Goal: Find specific page/section: Find specific page/section

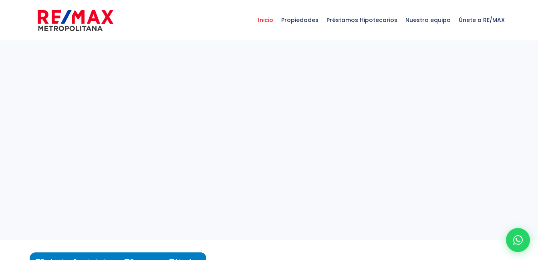
select select
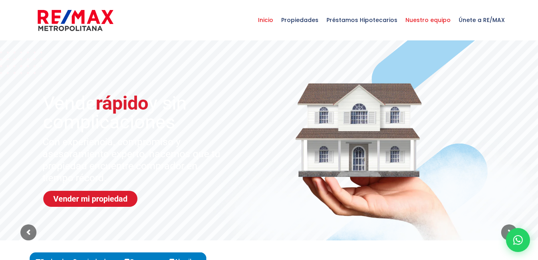
click at [431, 20] on span "Nuestro equipo" at bounding box center [427, 20] width 53 height 24
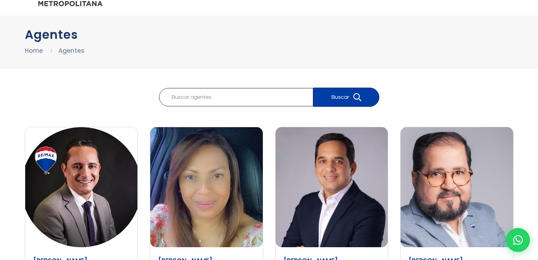
scroll to position [23, 0]
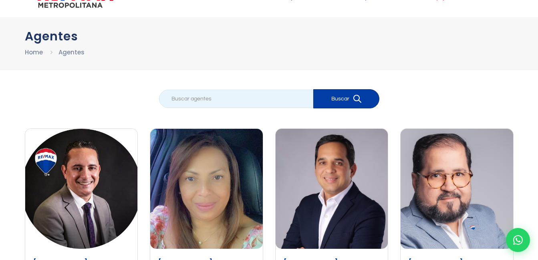
click at [259, 97] on input "search" at bounding box center [236, 99] width 154 height 18
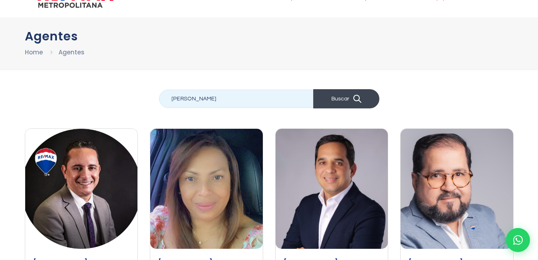
type input "Wilmer Collado"
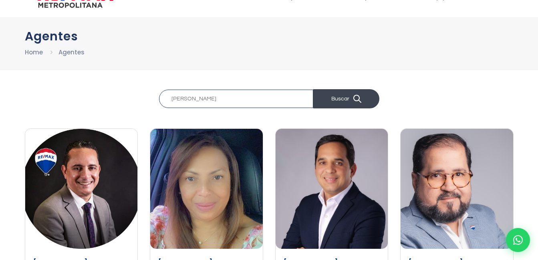
click at [334, 100] on button "Buscar" at bounding box center [346, 98] width 66 height 19
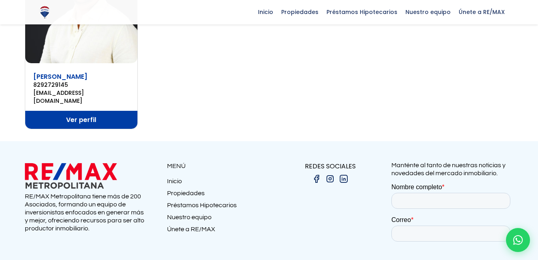
scroll to position [209, 0]
click at [68, 111] on link "Ver perfil" at bounding box center [81, 120] width 113 height 18
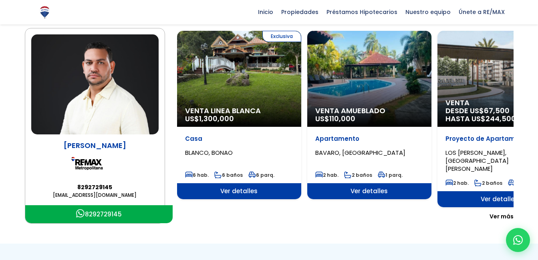
scroll to position [84, 0]
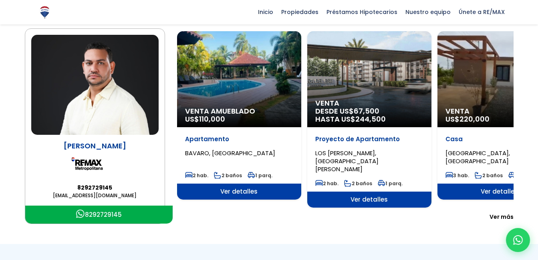
click at [502, 213] on span "Ver más" at bounding box center [502, 217] width 24 height 8
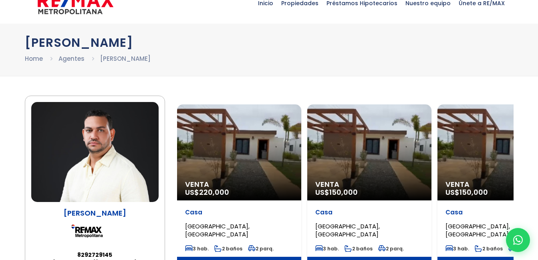
scroll to position [0, 0]
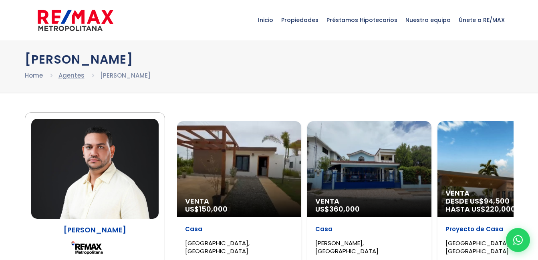
click at [73, 76] on link "Agentes" at bounding box center [71, 75] width 26 height 8
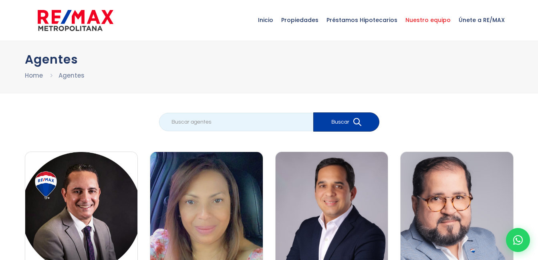
click at [207, 124] on input "search" at bounding box center [236, 122] width 154 height 18
type input "[PERSON_NAME]"
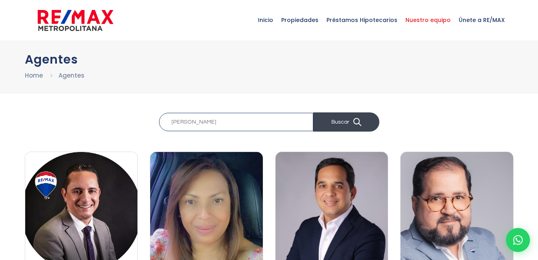
click at [343, 123] on button "Buscar" at bounding box center [346, 122] width 66 height 19
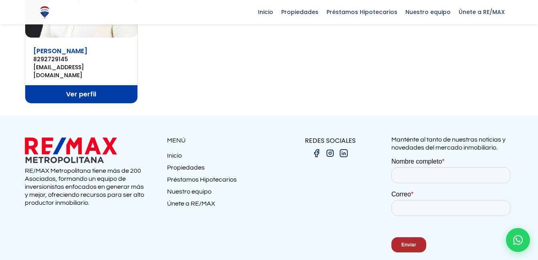
scroll to position [233, 0]
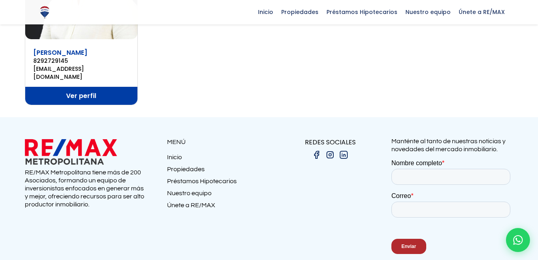
click at [186, 165] on link "Propiedades" at bounding box center [218, 171] width 102 height 12
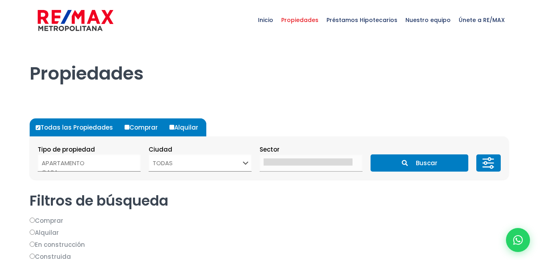
select select
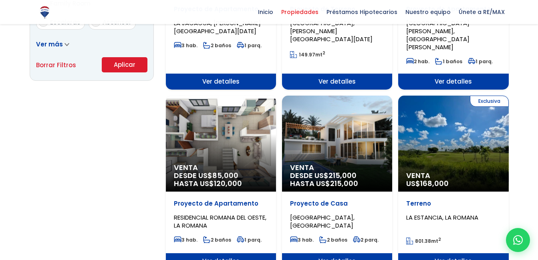
scroll to position [576, 0]
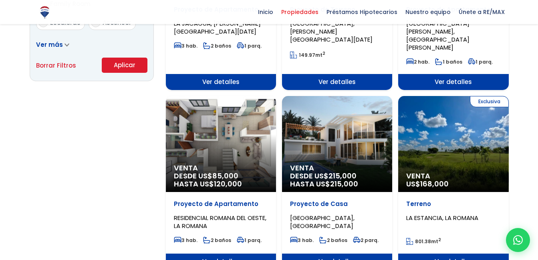
click at [334, 122] on div "Venta DESDE US$ 215,000 HASTA US$ 215,000" at bounding box center [337, 144] width 110 height 96
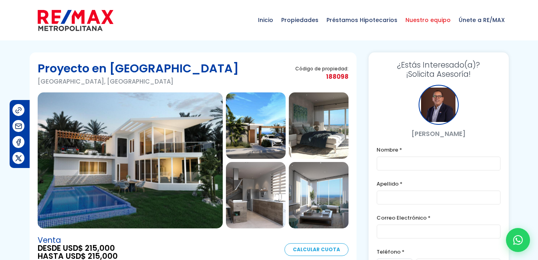
click at [416, 17] on span "Nuestro equipo" at bounding box center [427, 20] width 53 height 24
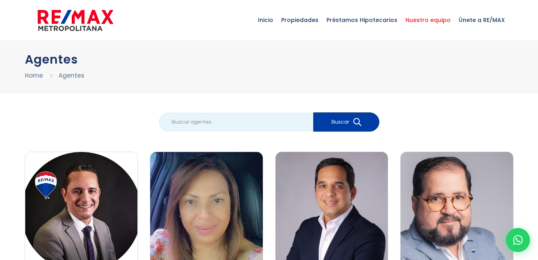
click at [284, 123] on input "search" at bounding box center [236, 122] width 154 height 18
type input "[PERSON_NAME]"
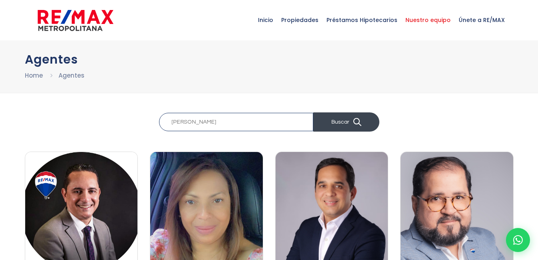
click at [343, 121] on button "Buscar" at bounding box center [346, 122] width 66 height 19
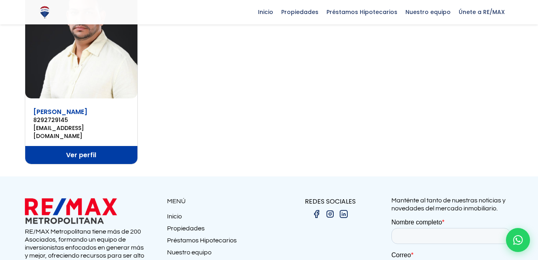
scroll to position [168, 0]
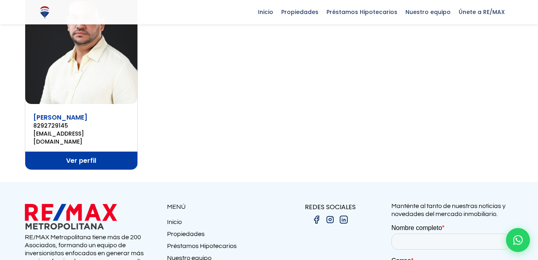
click at [82, 152] on link "Ver perfil" at bounding box center [81, 161] width 113 height 18
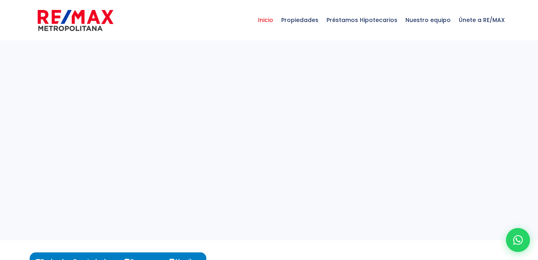
select select
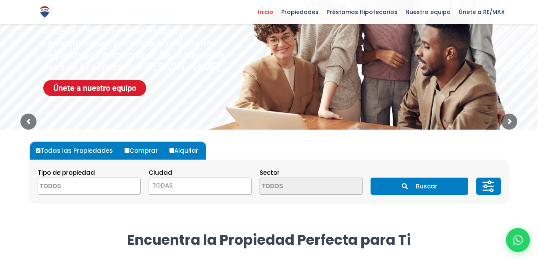
scroll to position [111, 0]
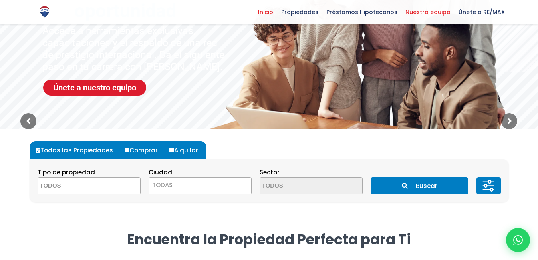
click at [422, 13] on span "Nuestro equipo" at bounding box center [427, 12] width 53 height 12
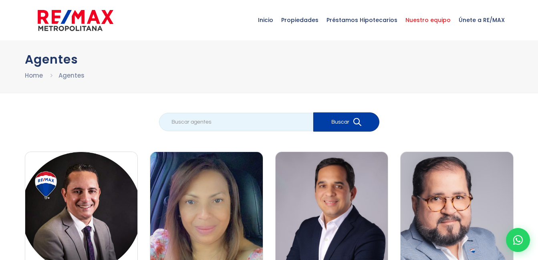
click at [260, 122] on input "search" at bounding box center [236, 122] width 154 height 18
type input "[PERSON_NAME]"
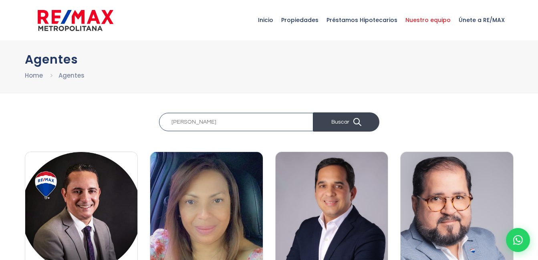
click at [347, 119] on button "Buscar" at bounding box center [346, 122] width 66 height 19
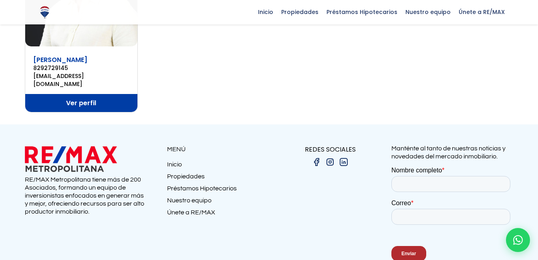
scroll to position [226, 0]
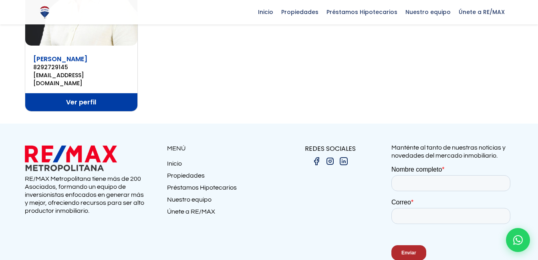
click at [78, 95] on link "Ver perfil" at bounding box center [81, 102] width 113 height 18
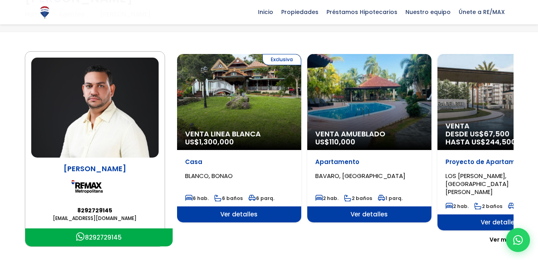
scroll to position [61, 0]
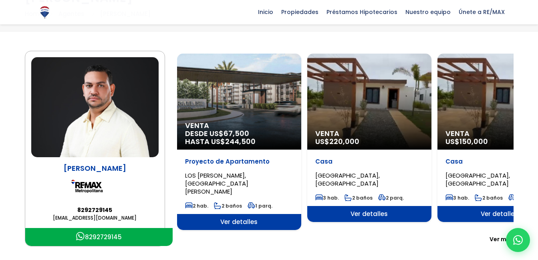
click at [355, 135] on span "Venta" at bounding box center [369, 134] width 108 height 8
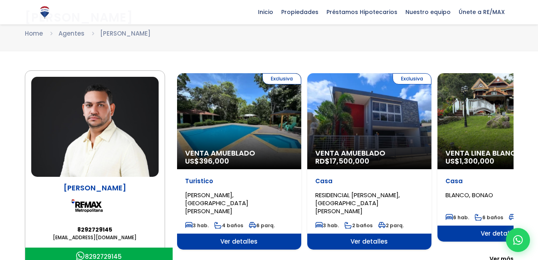
scroll to position [61, 0]
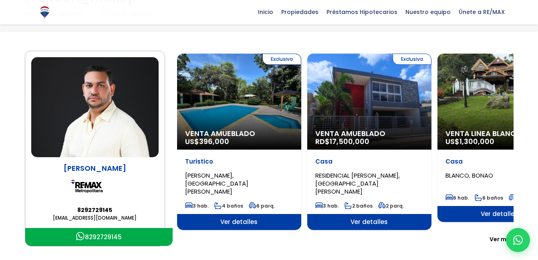
click at [223, 131] on div "Exclusiva Venta Amueblado US$ 396,000" at bounding box center [239, 102] width 124 height 96
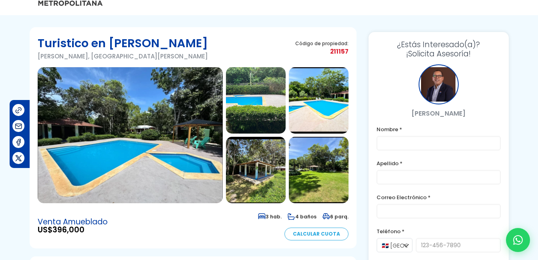
scroll to position [26, 0]
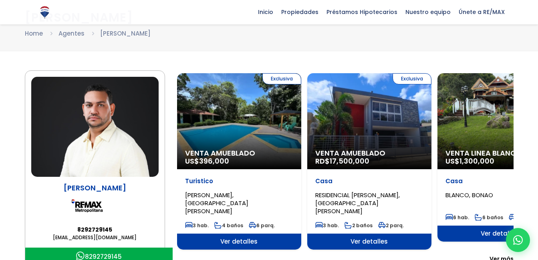
scroll to position [61, 0]
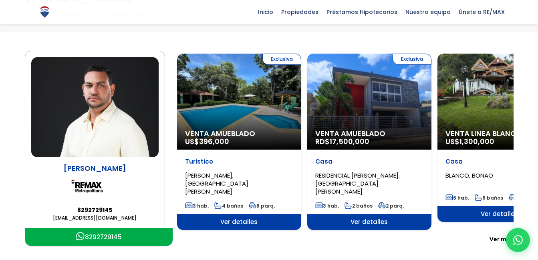
click at [102, 121] on img at bounding box center [94, 107] width 127 height 100
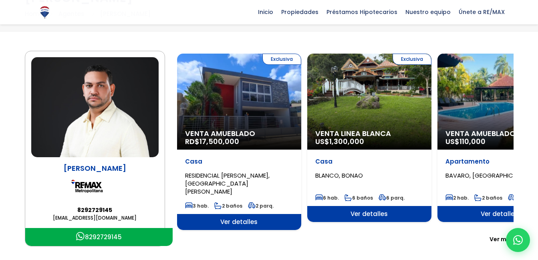
click at [102, 121] on img at bounding box center [94, 107] width 127 height 100
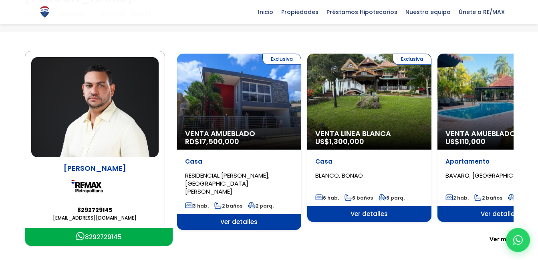
click at [102, 121] on img at bounding box center [94, 107] width 127 height 100
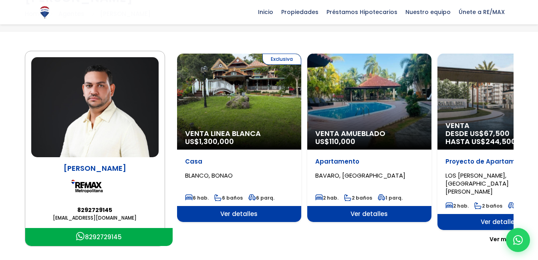
click at [93, 195] on img at bounding box center [95, 186] width 48 height 26
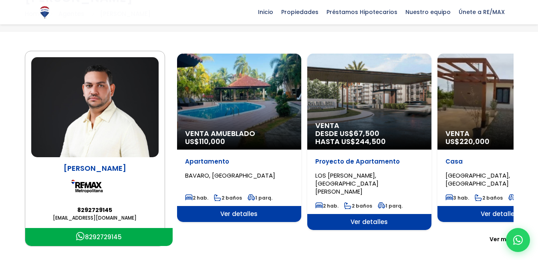
click at [93, 195] on img at bounding box center [95, 186] width 48 height 26
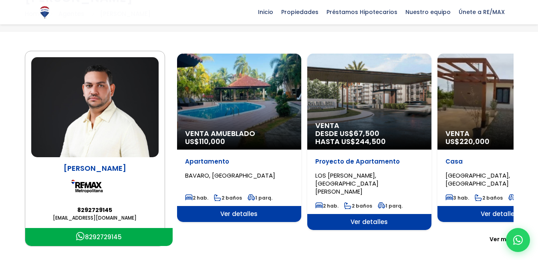
click at [93, 195] on img at bounding box center [95, 186] width 48 height 26
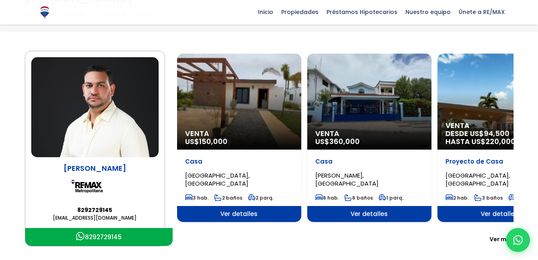
click at [359, 126] on div "Venta US$ 360,000" at bounding box center [369, 102] width 124 height 96
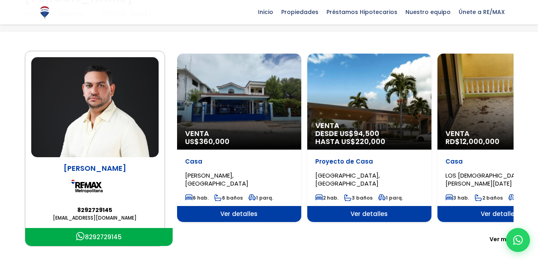
click at [301, 217] on span "Ver detalles" at bounding box center [239, 214] width 124 height 16
click at [243, 216] on span "Ver detalles" at bounding box center [239, 214] width 124 height 16
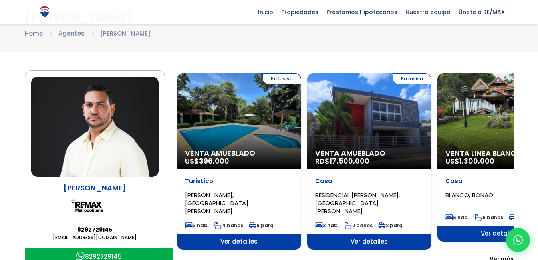
scroll to position [61, 0]
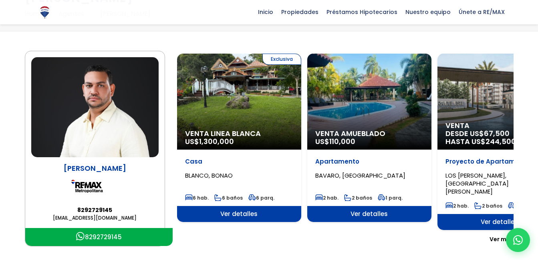
click at [171, 218] on span "Ver detalles" at bounding box center [109, 222] width 124 height 16
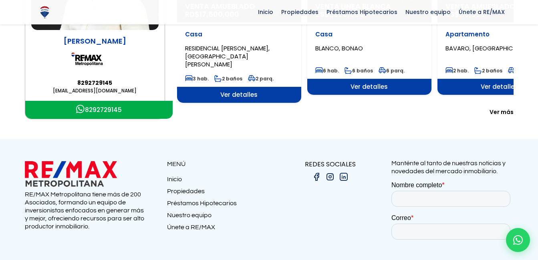
scroll to position [190, 0]
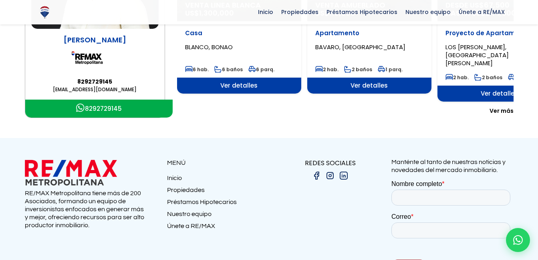
click at [501, 107] on span "Ver más" at bounding box center [502, 111] width 24 height 8
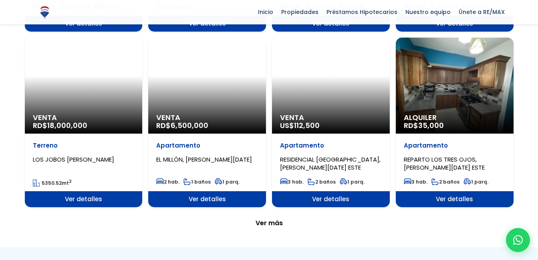
scroll to position [845, 0]
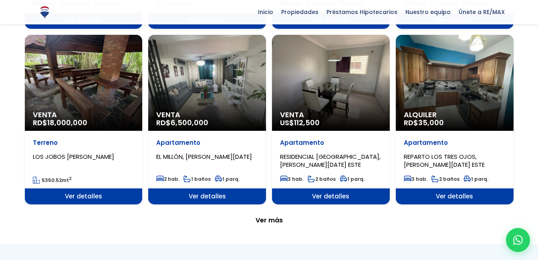
click at [269, 217] on span "Ver más" at bounding box center [269, 221] width 27 height 8
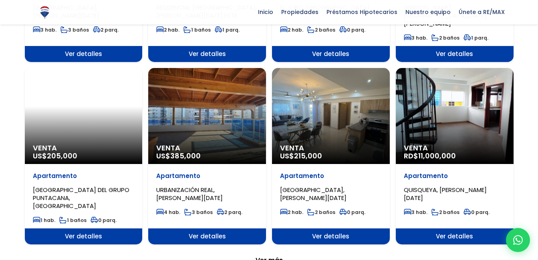
scroll to position [1527, 0]
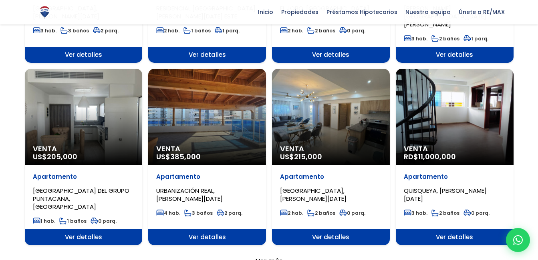
click at [267, 258] on span "Ver más" at bounding box center [269, 262] width 27 height 8
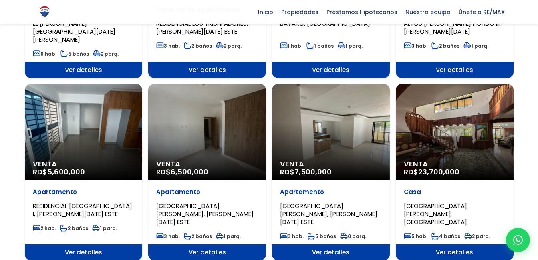
scroll to position [2254, 0]
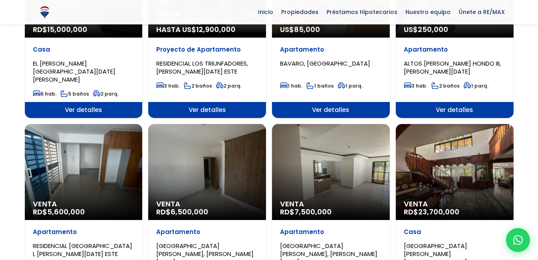
scroll to position [2210, 0]
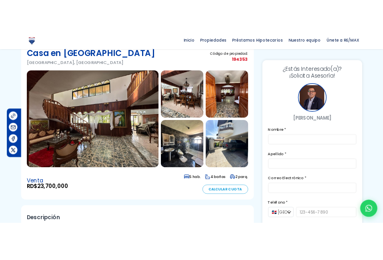
scroll to position [46, 0]
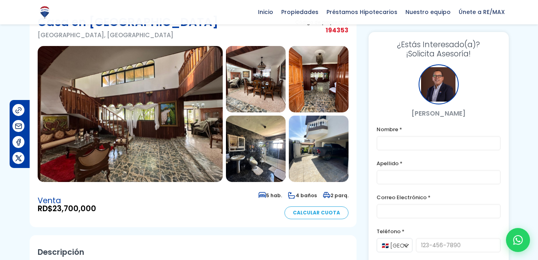
click at [288, 193] on icon at bounding box center [292, 195] width 8 height 7
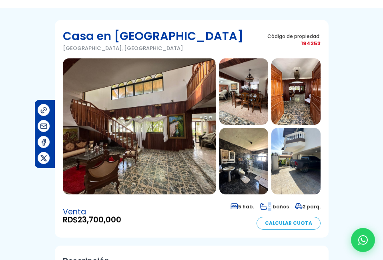
scroll to position [32, 0]
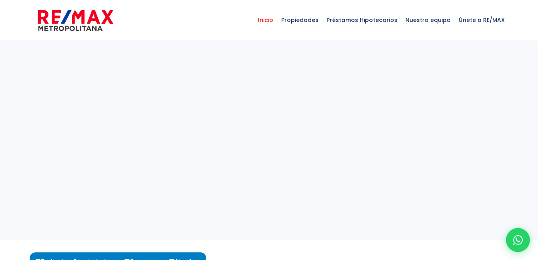
select select
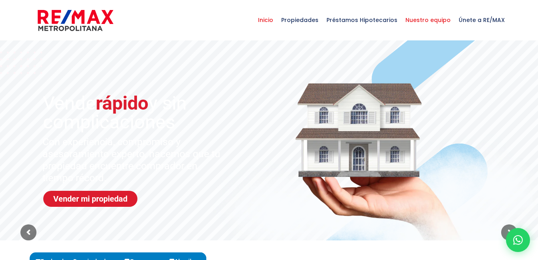
click at [429, 19] on span "Nuestro equipo" at bounding box center [427, 20] width 53 height 24
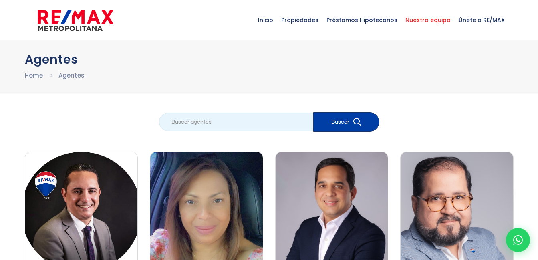
click at [261, 121] on input "search" at bounding box center [236, 122] width 154 height 18
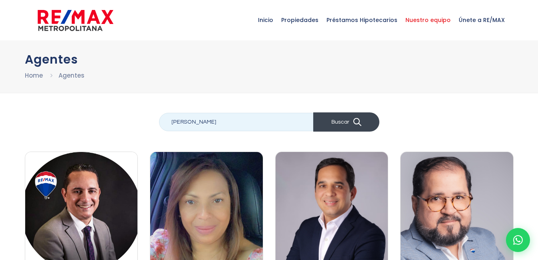
type input "[PERSON_NAME]"
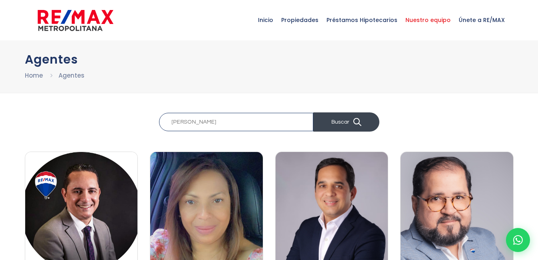
click at [345, 121] on button "Buscar" at bounding box center [346, 122] width 66 height 19
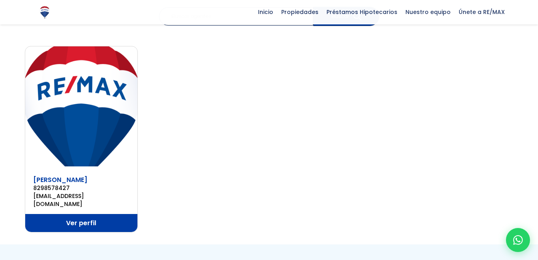
scroll to position [106, 0]
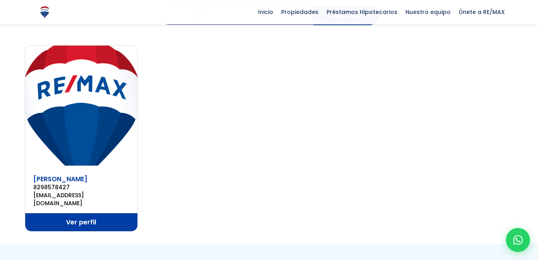
click at [76, 214] on link "Ver perfil" at bounding box center [81, 223] width 113 height 18
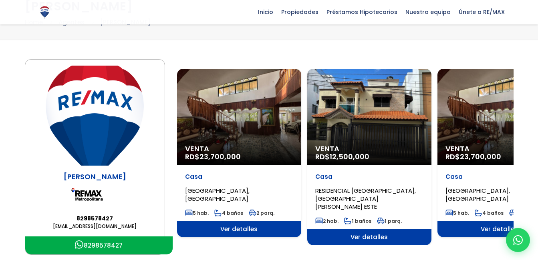
scroll to position [54, 0]
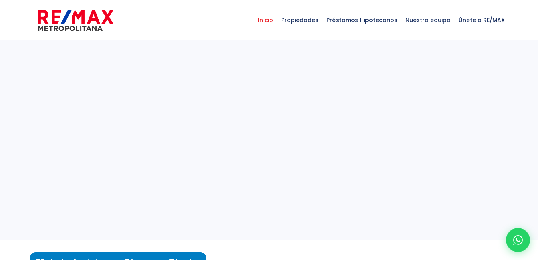
select select
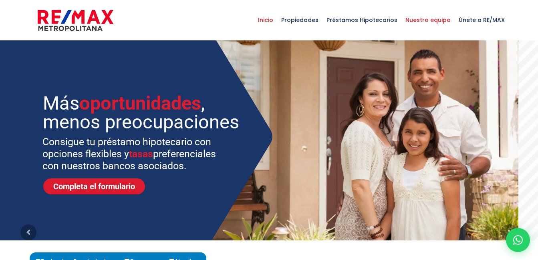
click at [422, 20] on span "Nuestro equipo" at bounding box center [427, 20] width 53 height 24
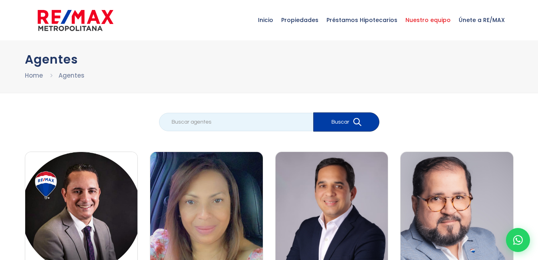
click at [283, 123] on input "search" at bounding box center [236, 122] width 154 height 18
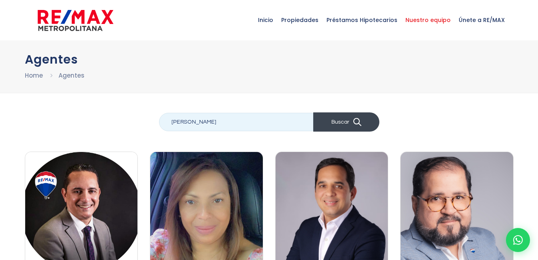
type input "Jenny Reyes"
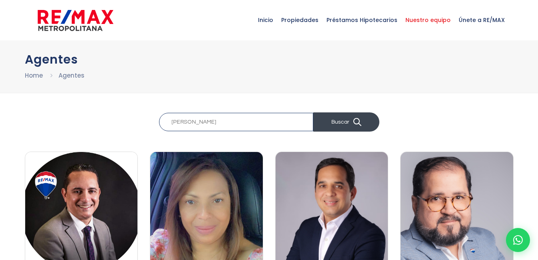
click at [342, 121] on button "Buscar" at bounding box center [346, 122] width 66 height 19
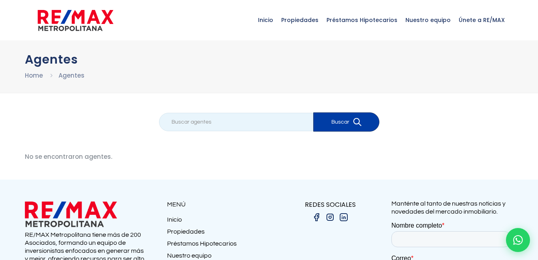
click at [245, 121] on input "search" at bounding box center [236, 122] width 154 height 18
type input "Jenny Reyes"
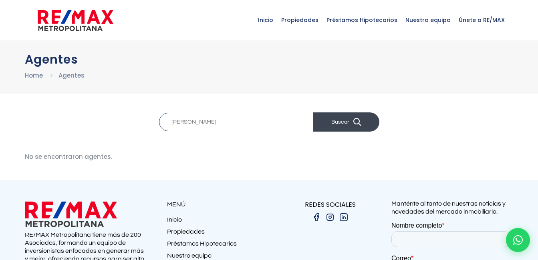
click at [338, 122] on button "Buscar" at bounding box center [346, 122] width 66 height 19
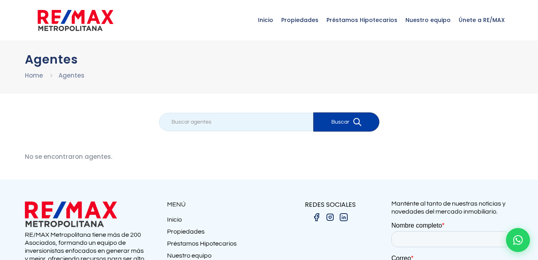
click at [250, 123] on input "search" at bounding box center [236, 122] width 154 height 18
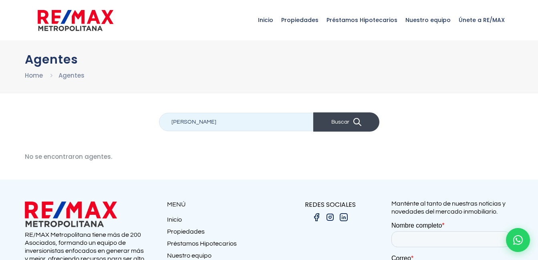
type input "[PERSON_NAME]"
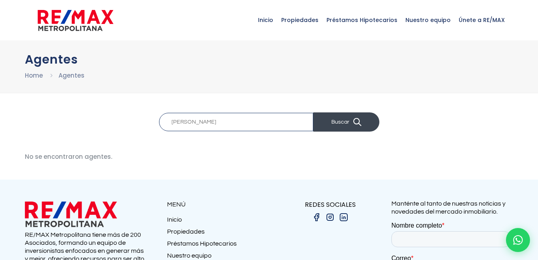
click at [344, 122] on button "Buscar" at bounding box center [346, 122] width 66 height 19
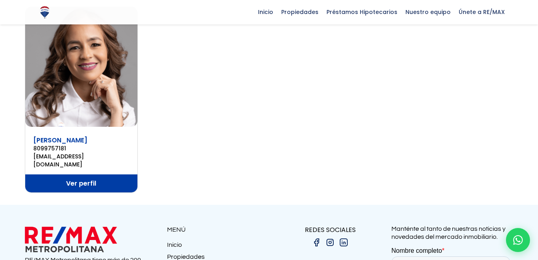
scroll to position [145, 0]
click at [84, 174] on link "Ver perfil" at bounding box center [81, 183] width 113 height 18
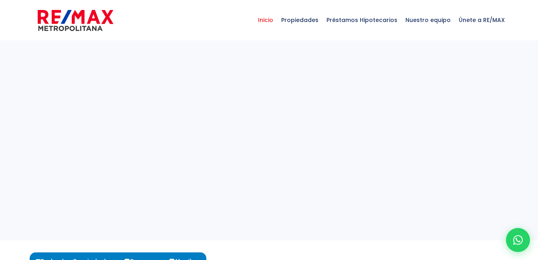
select select
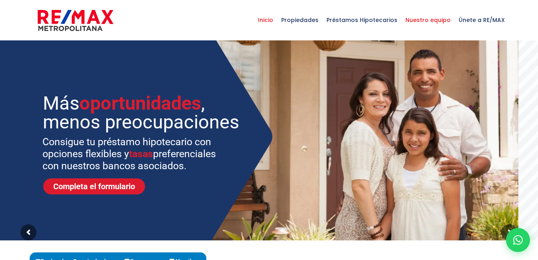
click at [431, 19] on span "Nuestro equipo" at bounding box center [427, 20] width 53 height 24
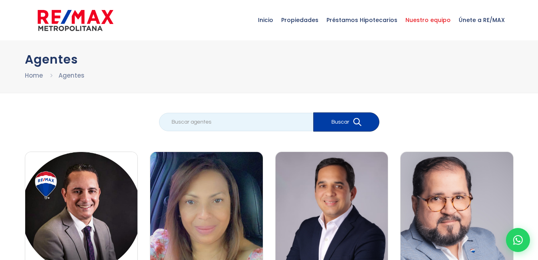
click at [254, 124] on input "search" at bounding box center [236, 122] width 154 height 18
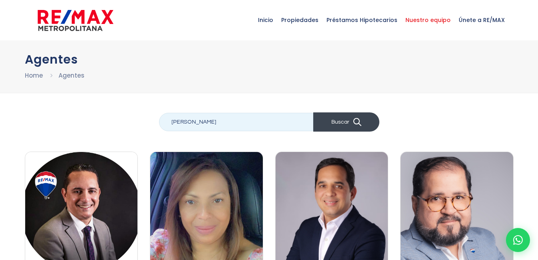
type input "Samuel Heredia"
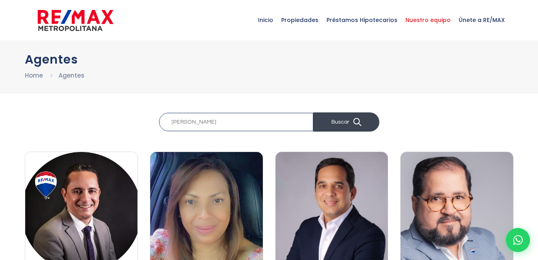
click at [337, 122] on button "Buscar" at bounding box center [346, 122] width 66 height 19
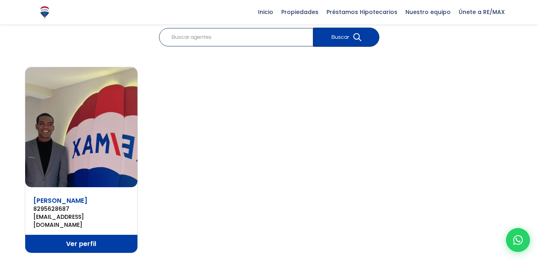
scroll to position [85, 0]
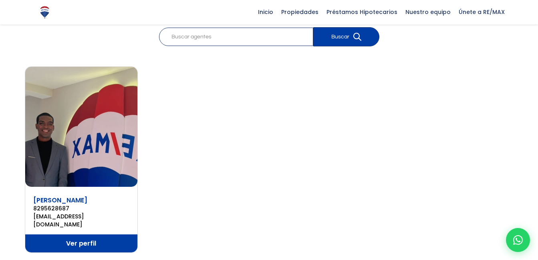
click at [80, 236] on link "Ver perfil" at bounding box center [81, 244] width 113 height 18
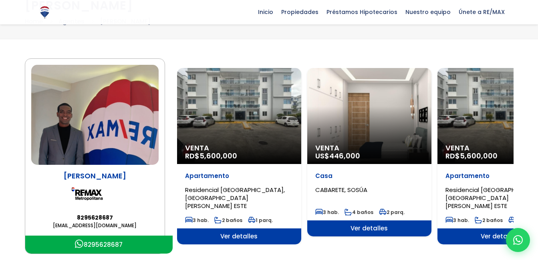
scroll to position [54, 0]
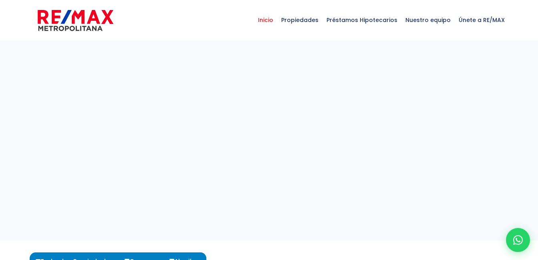
select select
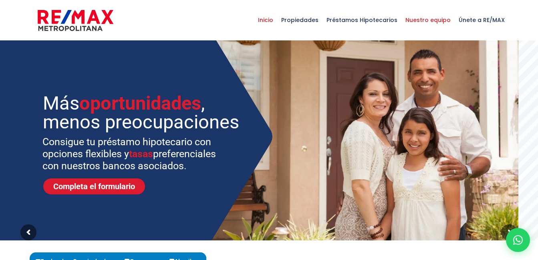
click at [420, 20] on span "Nuestro equipo" at bounding box center [427, 20] width 53 height 24
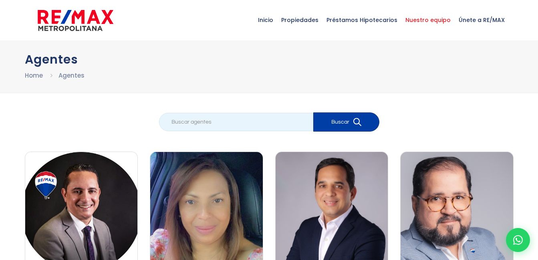
click at [261, 119] on input "search" at bounding box center [236, 122] width 154 height 18
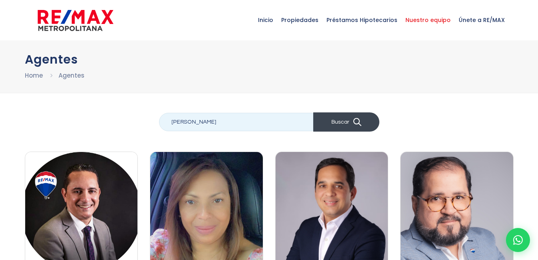
type input "Arlenny Castillo"
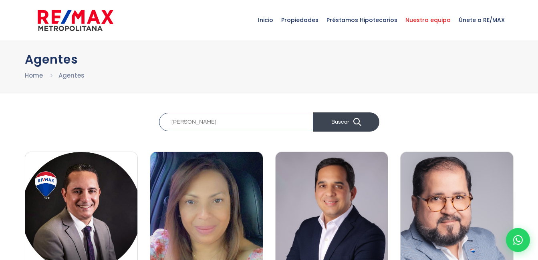
click at [340, 121] on button "Buscar" at bounding box center [346, 122] width 66 height 19
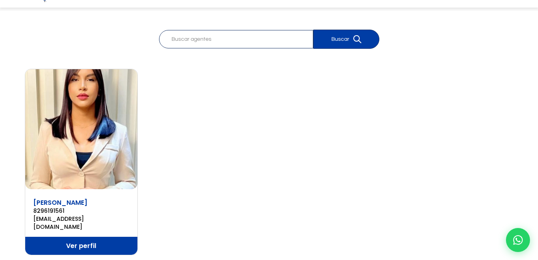
scroll to position [100, 0]
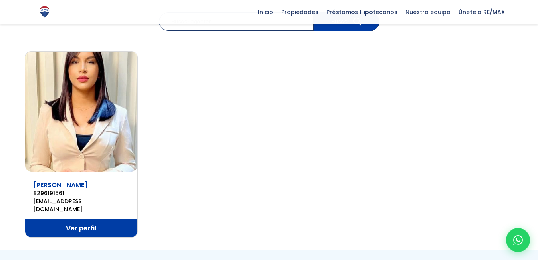
click at [81, 220] on link "Ver perfil" at bounding box center [81, 229] width 113 height 18
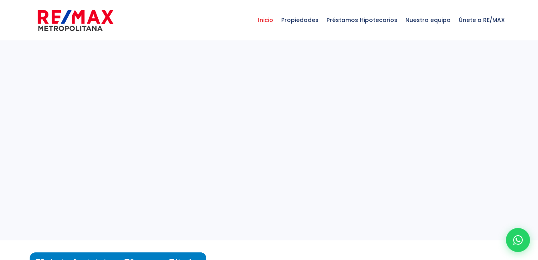
select select
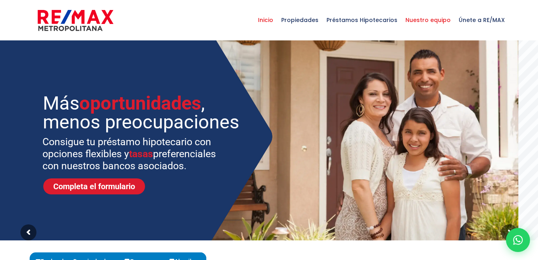
click at [421, 18] on span "Nuestro equipo" at bounding box center [427, 20] width 53 height 24
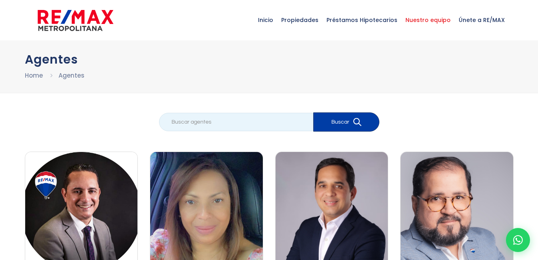
click at [268, 120] on input "search" at bounding box center [236, 122] width 154 height 18
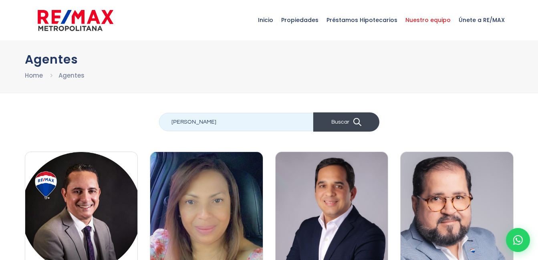
type input "stephanie Acevedo"
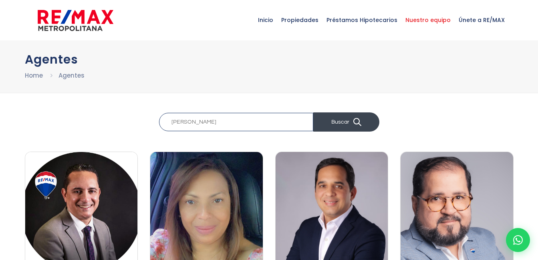
click at [339, 121] on button "Buscar" at bounding box center [346, 122] width 66 height 19
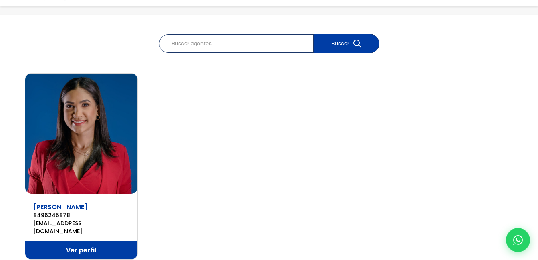
scroll to position [90, 0]
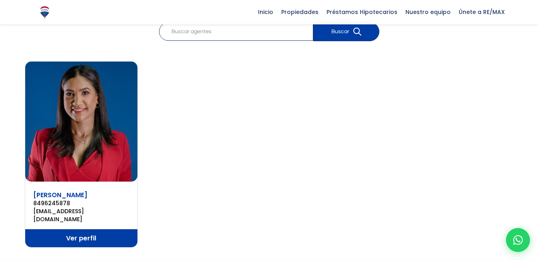
click at [83, 230] on link "Ver perfil" at bounding box center [81, 239] width 113 height 18
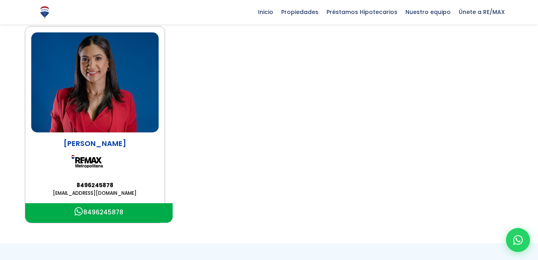
scroll to position [87, 0]
